Goal: Find specific page/section: Find specific page/section

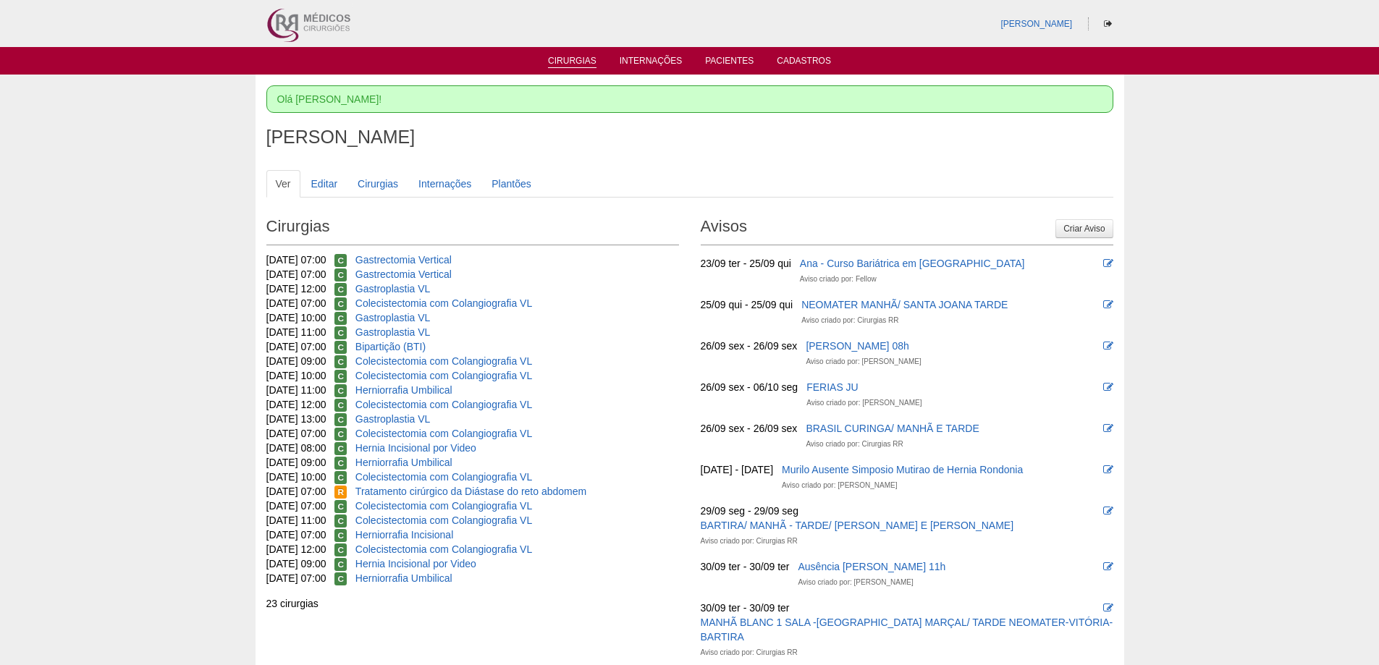
click at [579, 59] on link "Cirurgias" at bounding box center [572, 62] width 48 height 12
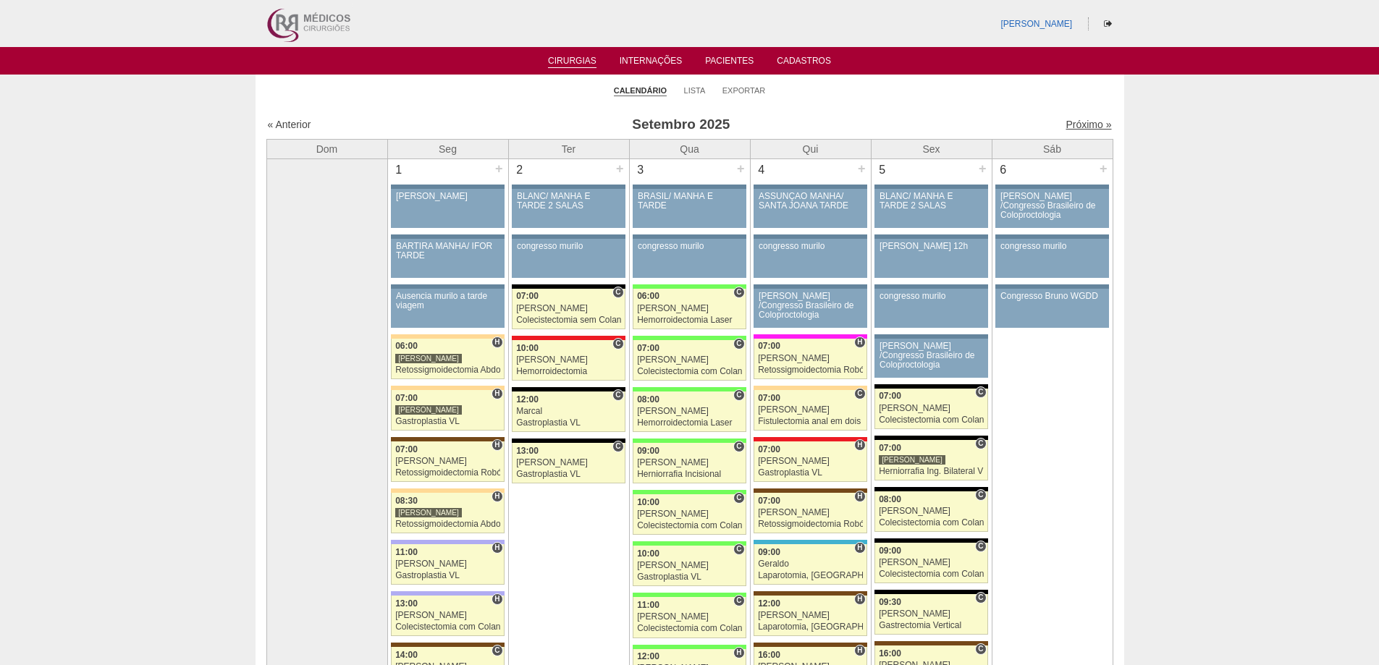
click at [1073, 123] on link "Próximo »" at bounding box center [1088, 125] width 46 height 12
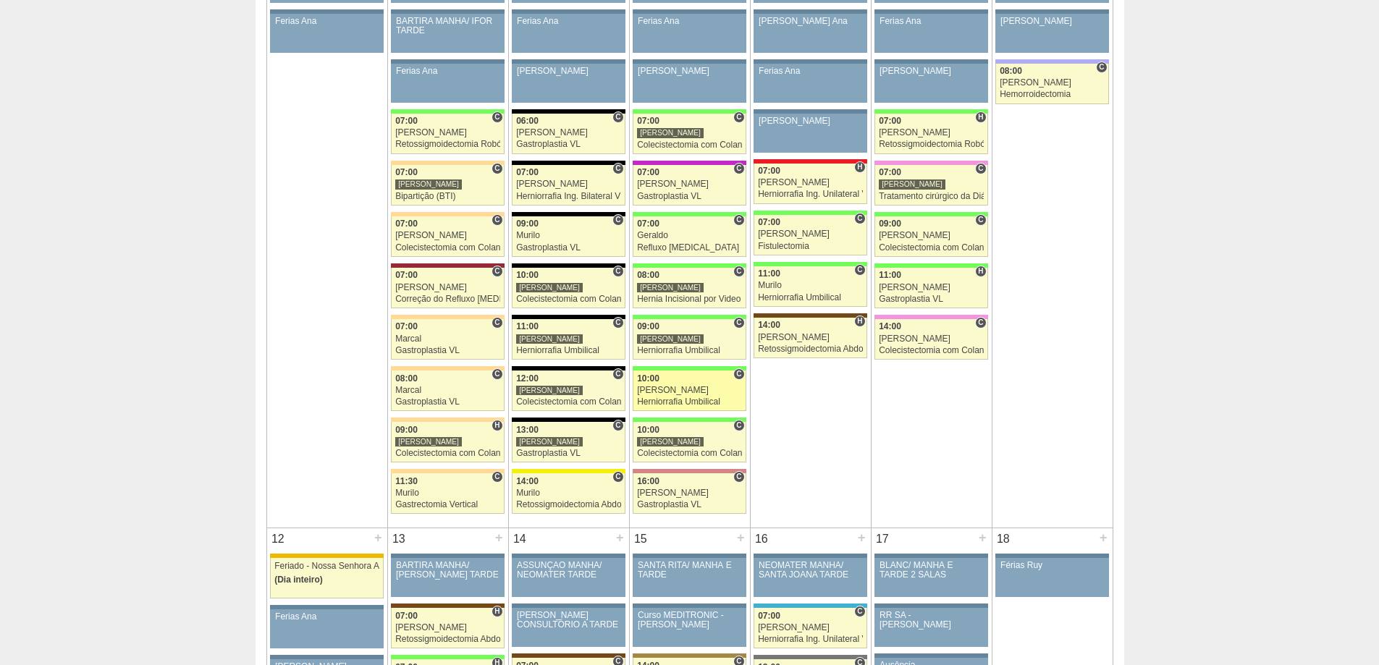
scroll to position [796, 0]
